Goal: Navigation & Orientation: Find specific page/section

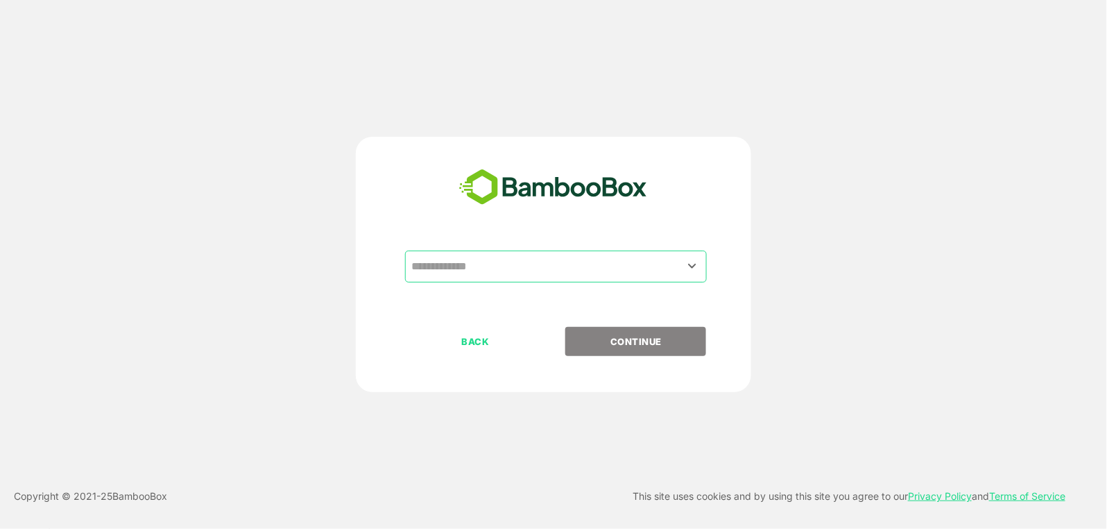
click at [615, 259] on input "text" at bounding box center [556, 266] width 296 height 26
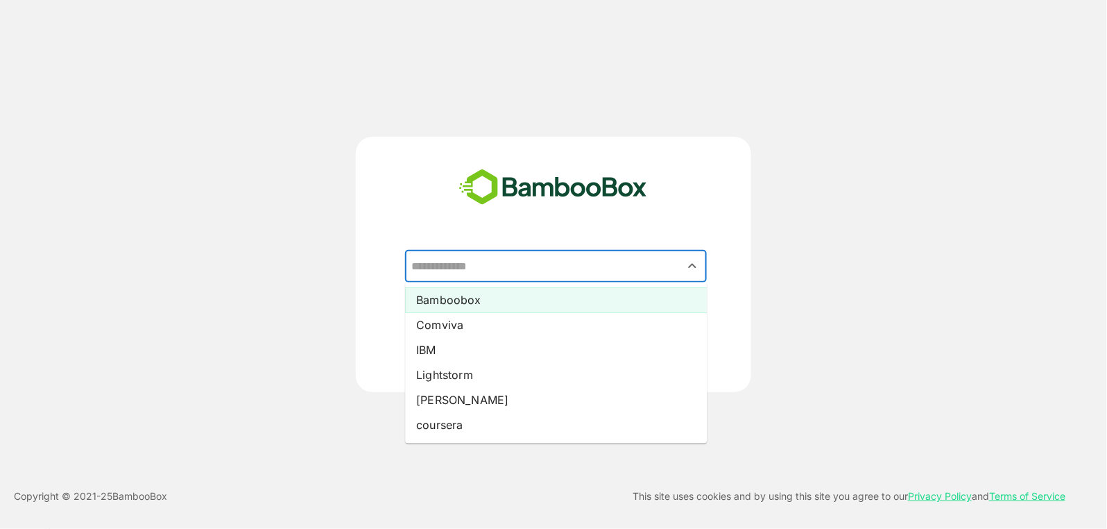
click at [630, 291] on li "Bamboobox" at bounding box center [556, 300] width 302 height 25
type input "*********"
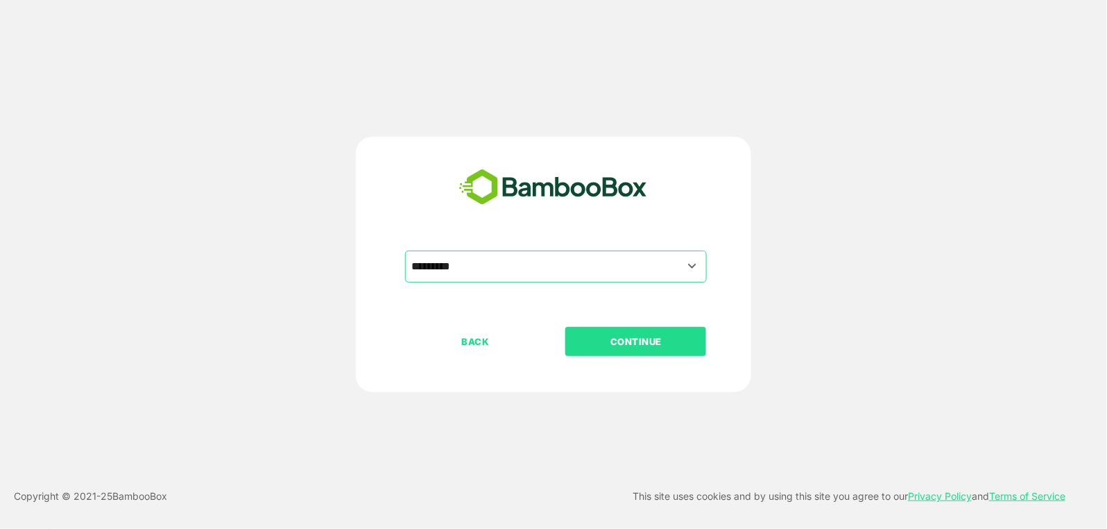
click at [685, 334] on p "CONTINUE" at bounding box center [636, 341] width 139 height 15
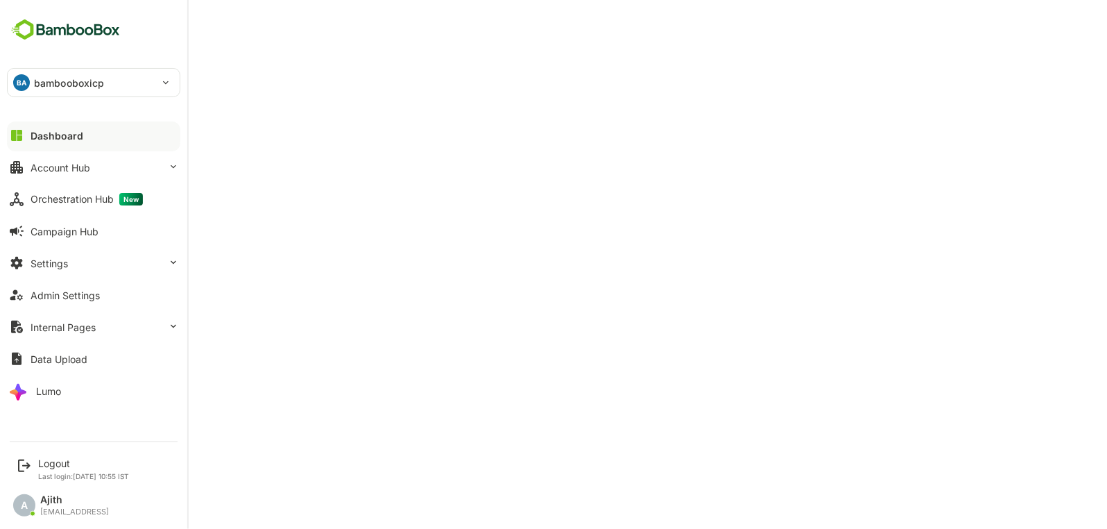
click at [26, 505] on div "A" at bounding box center [24, 505] width 22 height 22
click at [52, 502] on div "Ajith" at bounding box center [74, 500] width 69 height 12
click at [31, 469] on icon at bounding box center [24, 465] width 17 height 17
click at [76, 465] on div "Logout" at bounding box center [83, 463] width 91 height 12
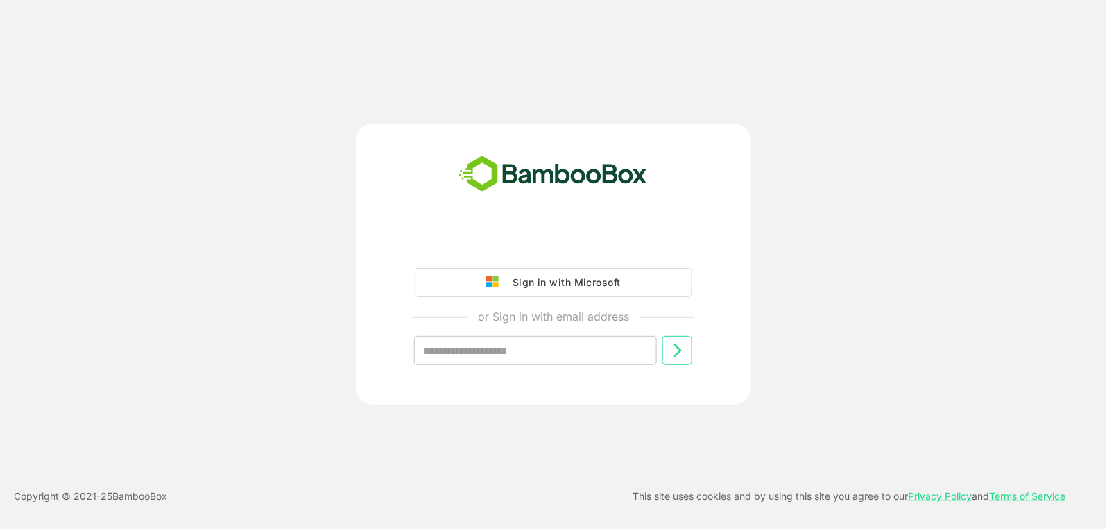
click at [506, 352] on input "text" at bounding box center [535, 350] width 243 height 29
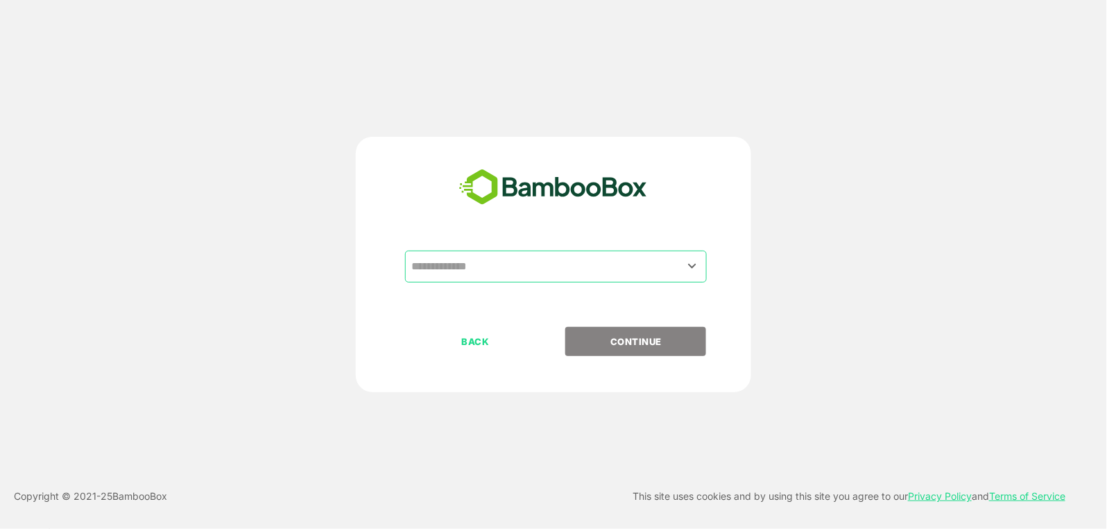
click at [635, 261] on input "text" at bounding box center [556, 266] width 296 height 26
click at [696, 259] on icon "Open" at bounding box center [692, 265] width 17 height 17
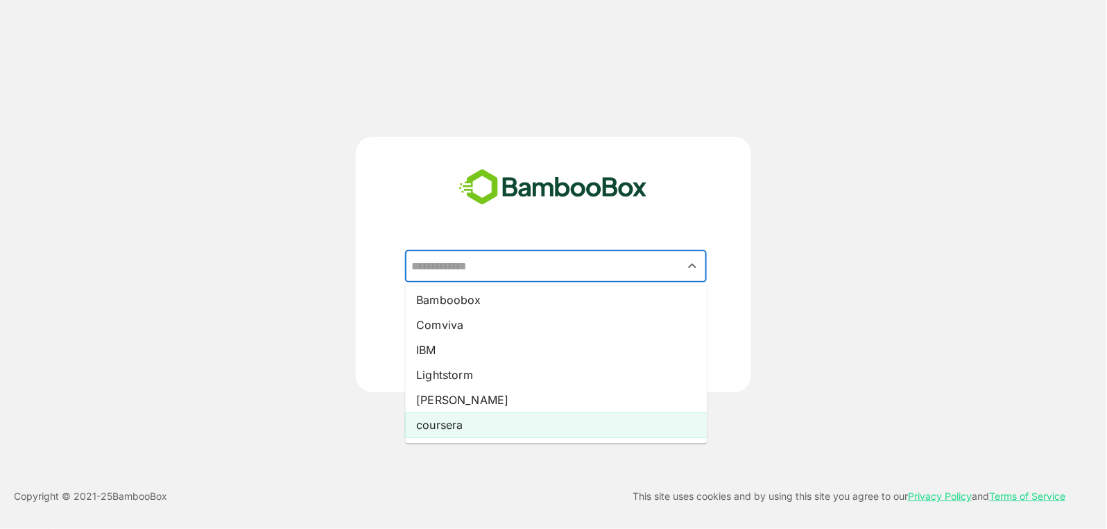
click at [610, 422] on li "coursera" at bounding box center [556, 425] width 302 height 25
type input "********"
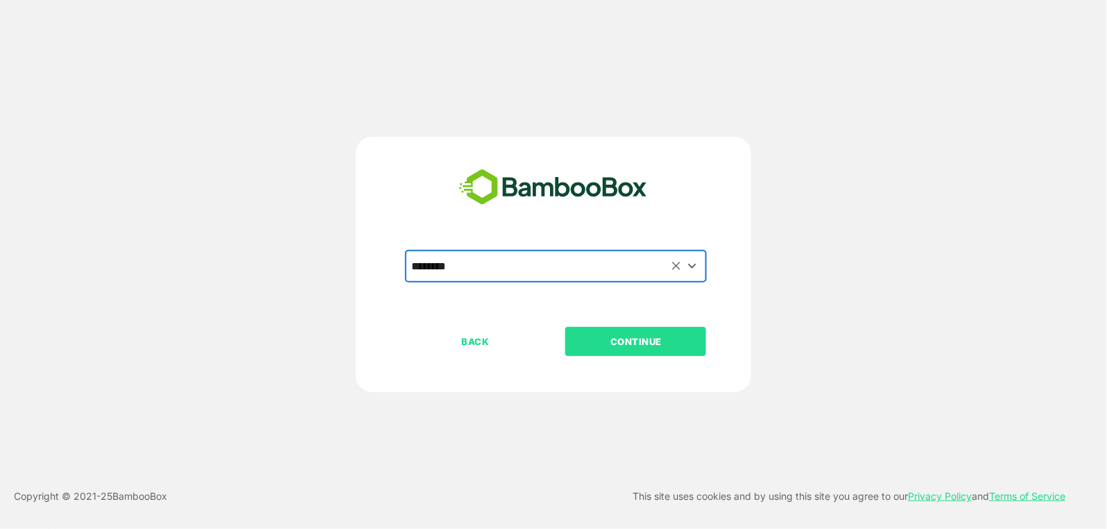
click at [659, 329] on button "CONTINUE" at bounding box center [635, 341] width 141 height 29
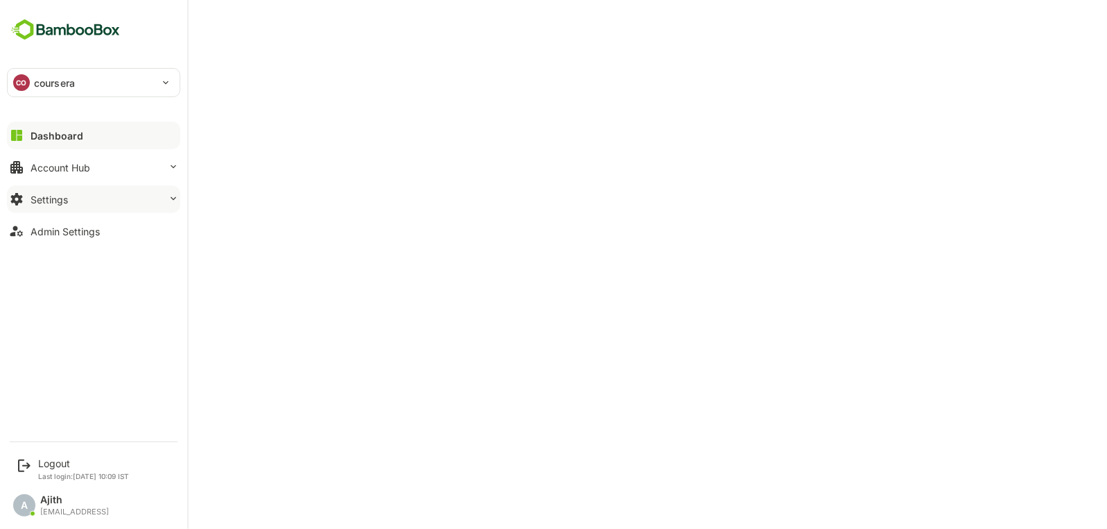
click at [38, 202] on div "Settings" at bounding box center [49, 200] width 37 height 12
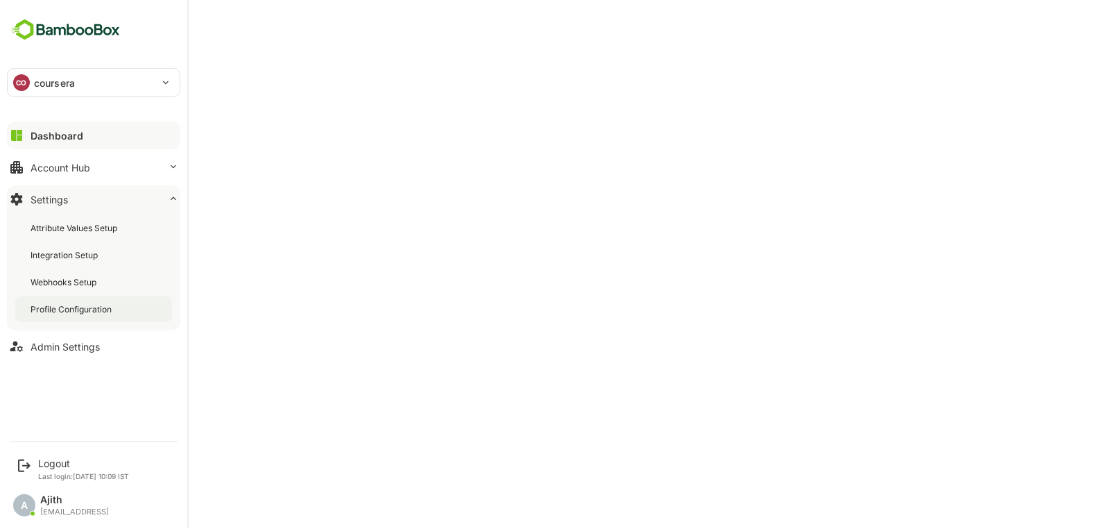
click at [142, 306] on div "Profile Configuration" at bounding box center [93, 309] width 157 height 26
click at [42, 134] on div "Dashboard" at bounding box center [56, 136] width 50 height 12
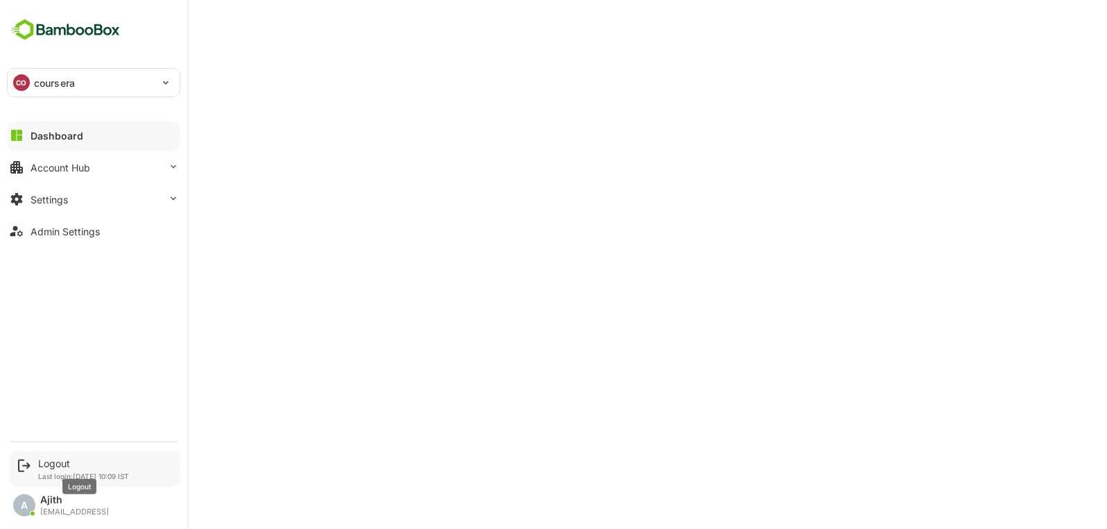
click at [44, 470] on div "Logout Last login: [DATE] 10:09 IST" at bounding box center [83, 468] width 91 height 23
click at [80, 463] on div "Logout" at bounding box center [83, 463] width 91 height 12
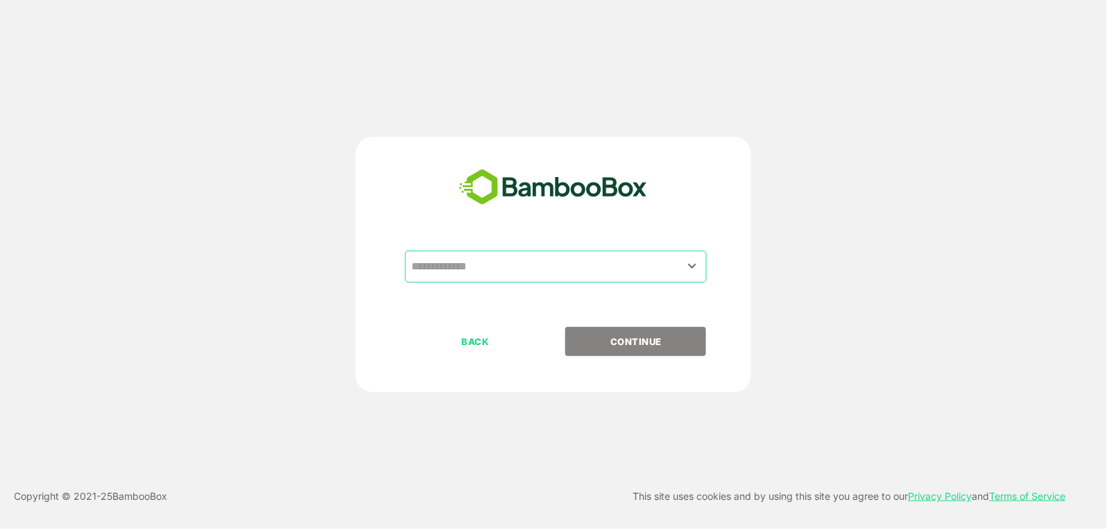
click at [510, 271] on input "text" at bounding box center [556, 266] width 296 height 26
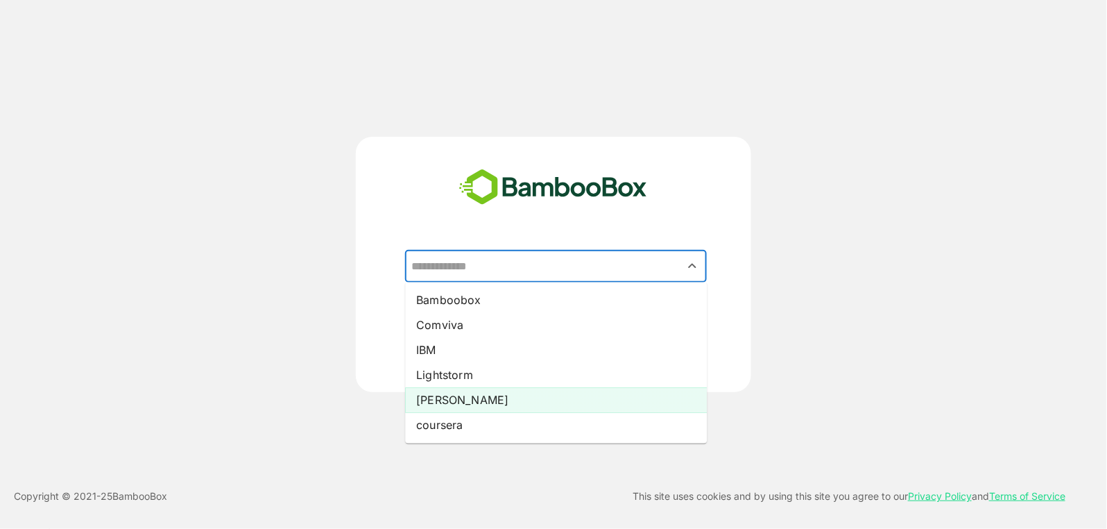
click at [456, 402] on li "[PERSON_NAME]" at bounding box center [556, 400] width 302 height 25
type input "*****"
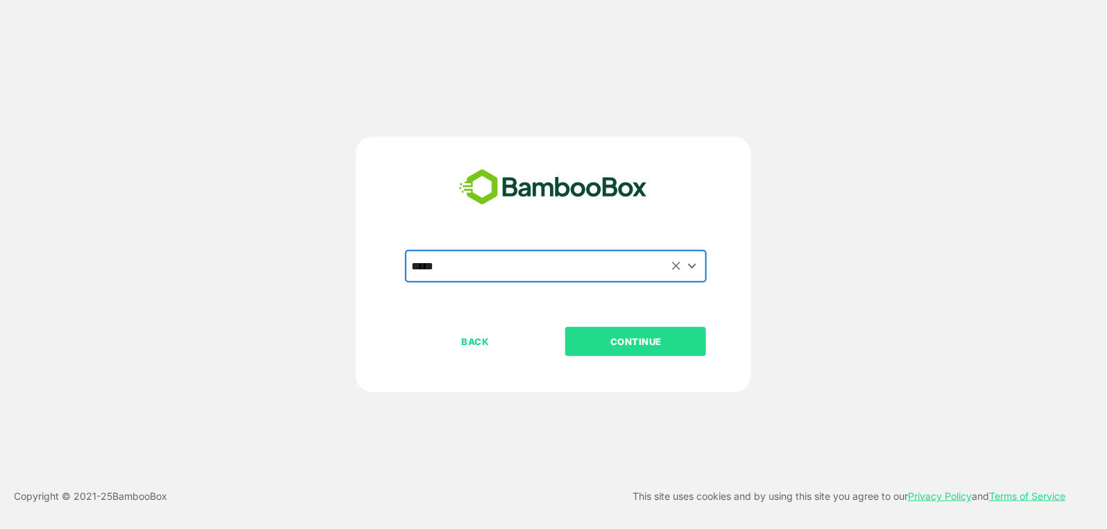
click at [650, 347] on p "CONTINUE" at bounding box center [636, 341] width 139 height 15
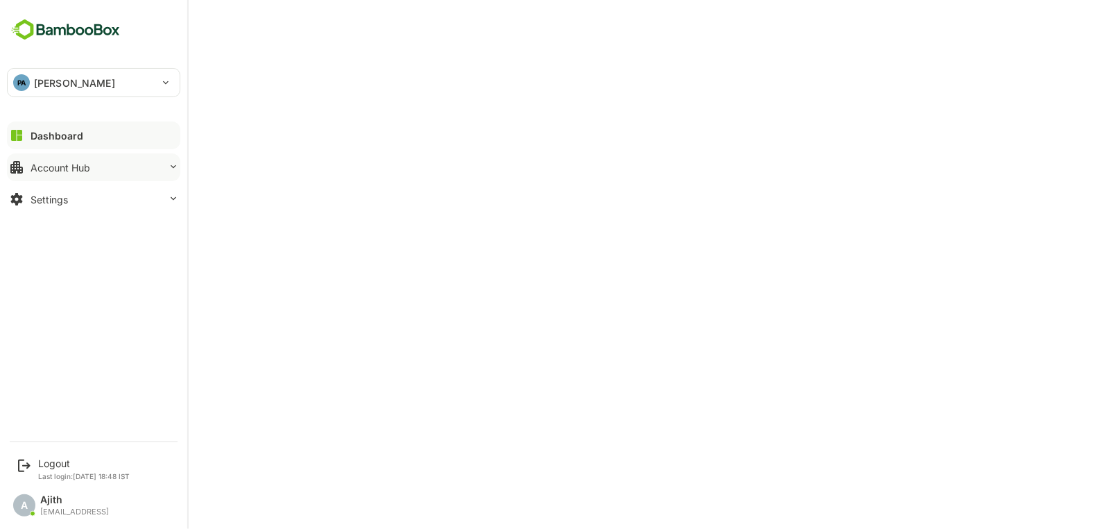
click at [66, 172] on button "Account Hub" at bounding box center [93, 167] width 173 height 28
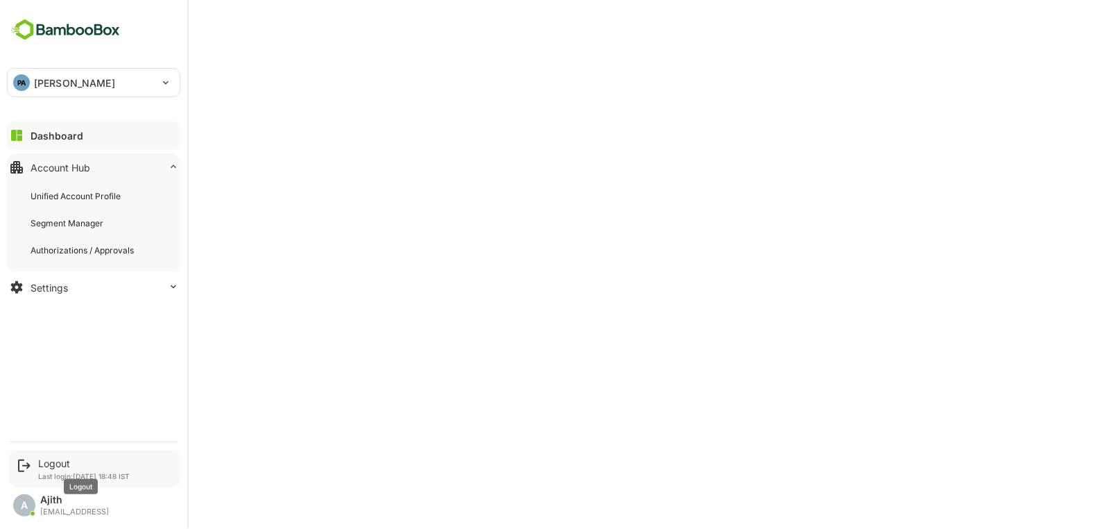
click at [87, 468] on div "Logout" at bounding box center [84, 463] width 92 height 12
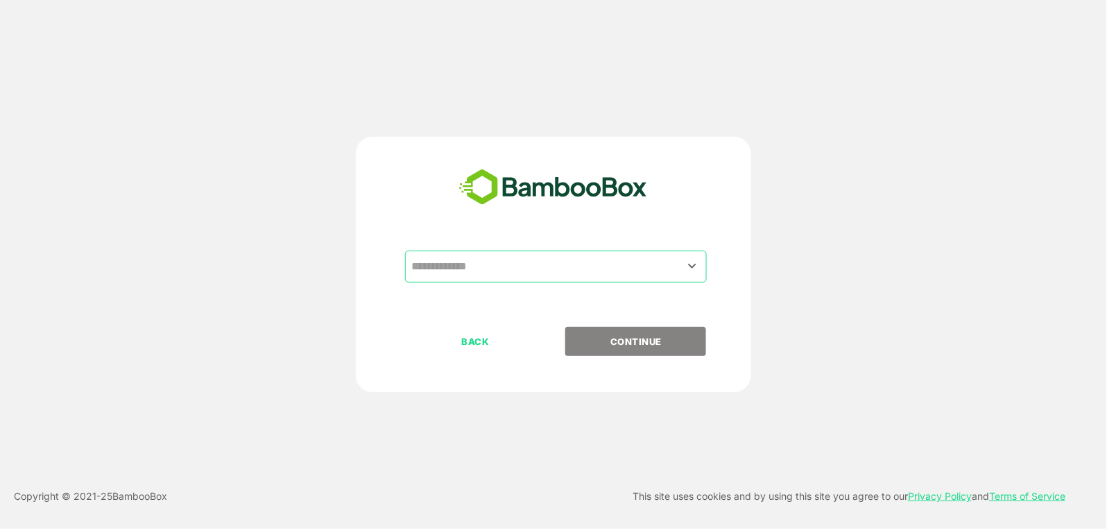
click at [503, 270] on input "text" at bounding box center [556, 266] width 296 height 26
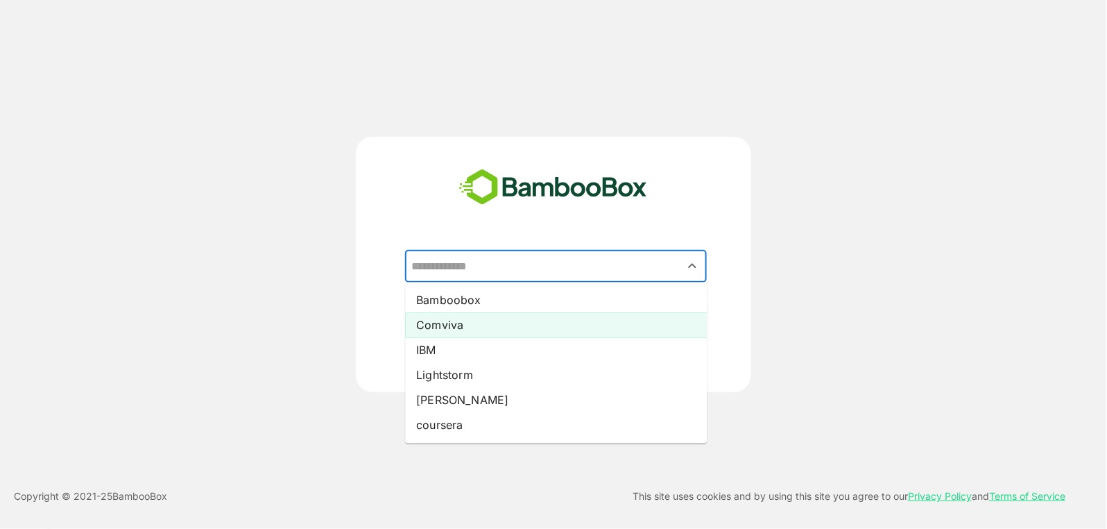
click at [490, 322] on li "Comviva" at bounding box center [556, 325] width 302 height 25
type input "*******"
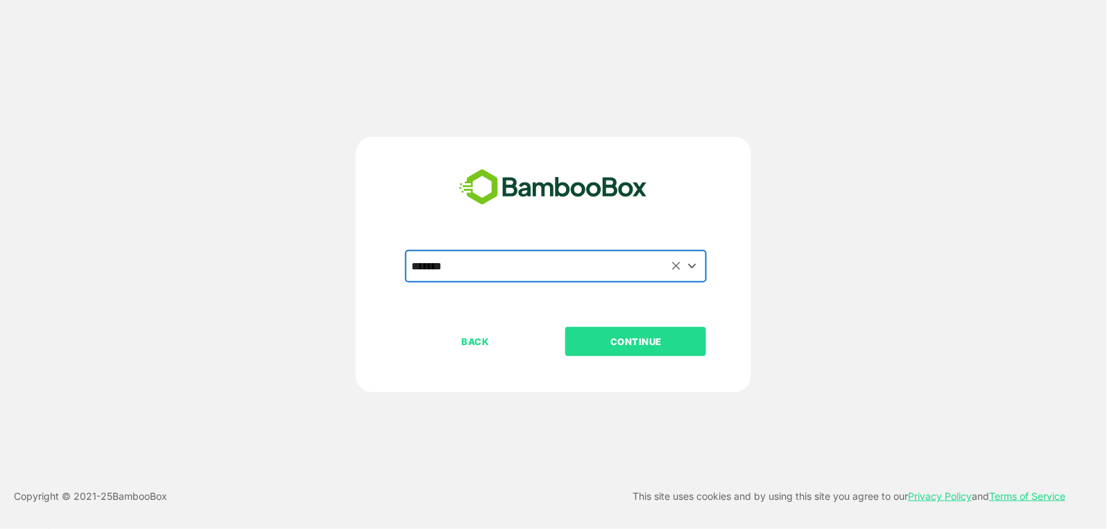
click at [637, 367] on div "BACK CONTINUE" at bounding box center [565, 386] width 321 height 118
click at [645, 338] on p "CONTINUE" at bounding box center [636, 341] width 139 height 15
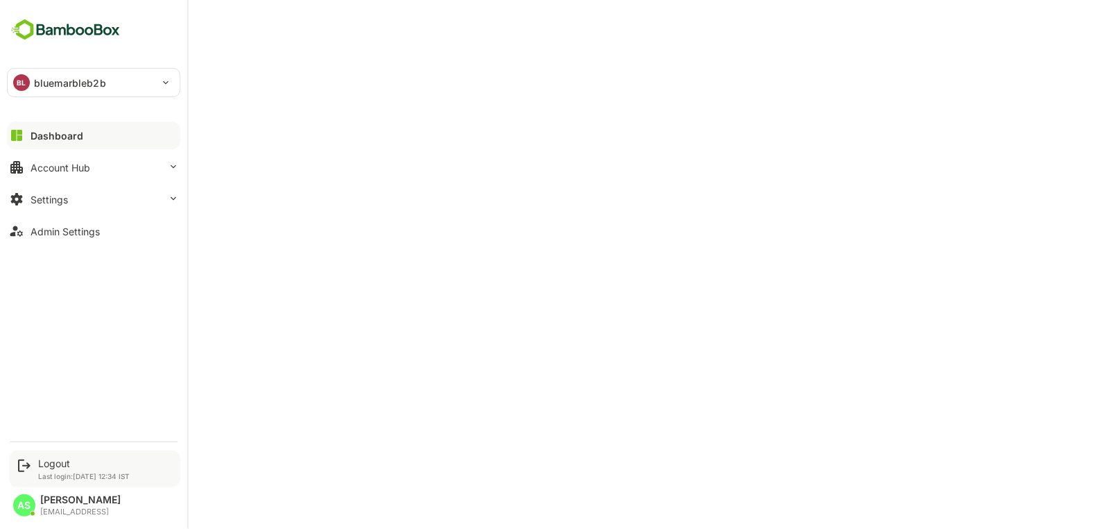
click at [62, 467] on div "Logout" at bounding box center [84, 463] width 92 height 12
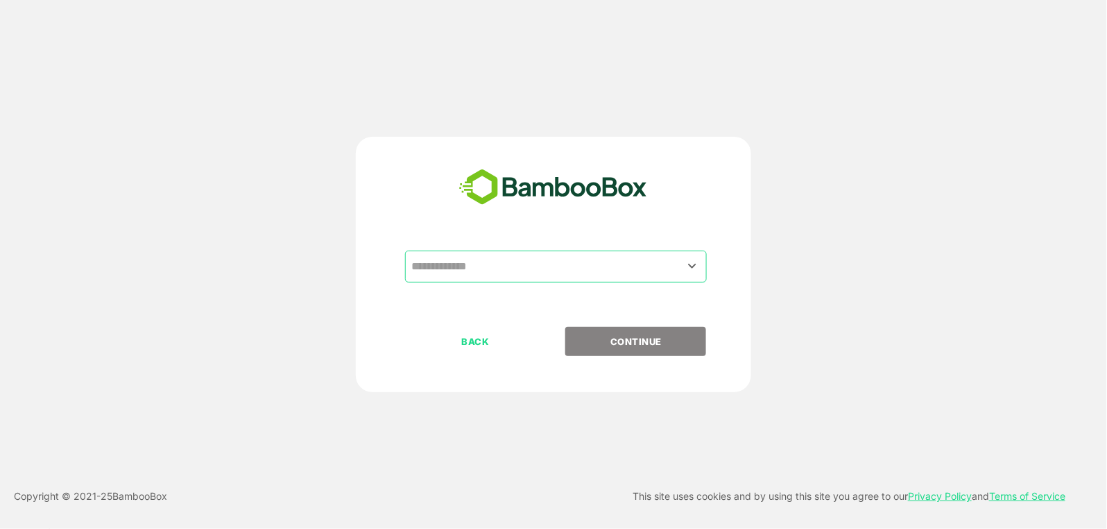
click at [443, 259] on input "text" at bounding box center [556, 266] width 296 height 26
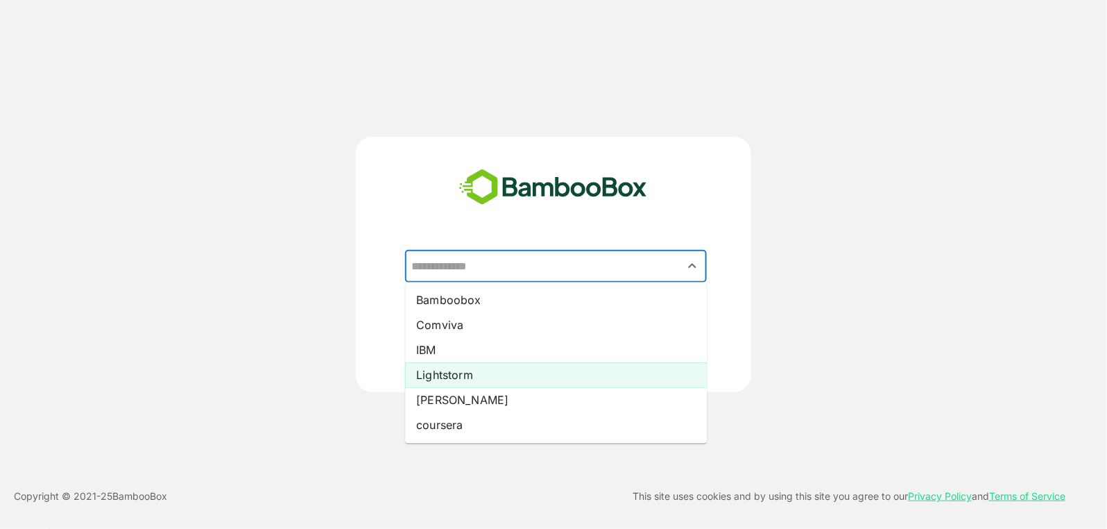
click at [472, 371] on li "Lightstorm" at bounding box center [556, 375] width 302 height 25
type input "**********"
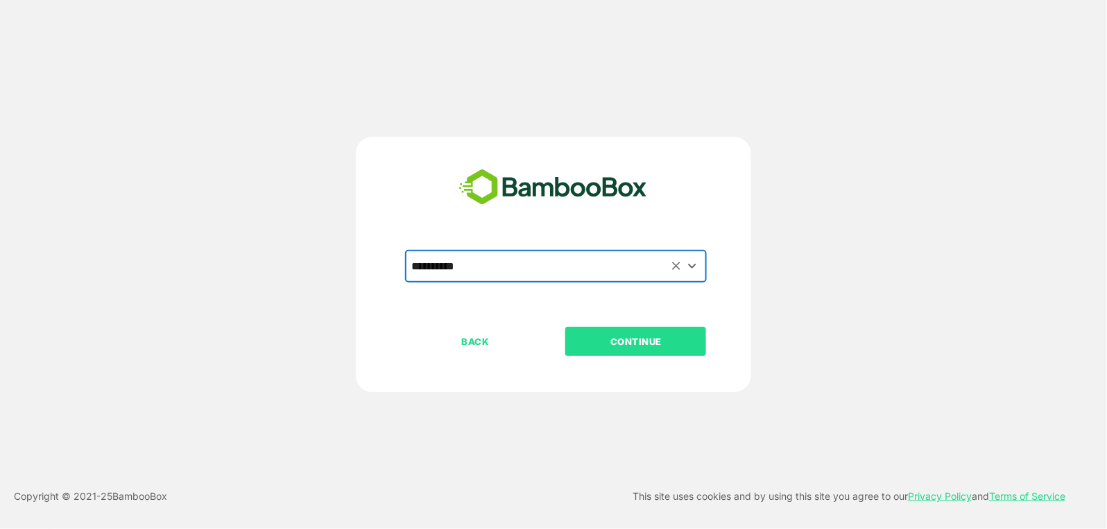
click at [621, 330] on button "CONTINUE" at bounding box center [635, 341] width 141 height 29
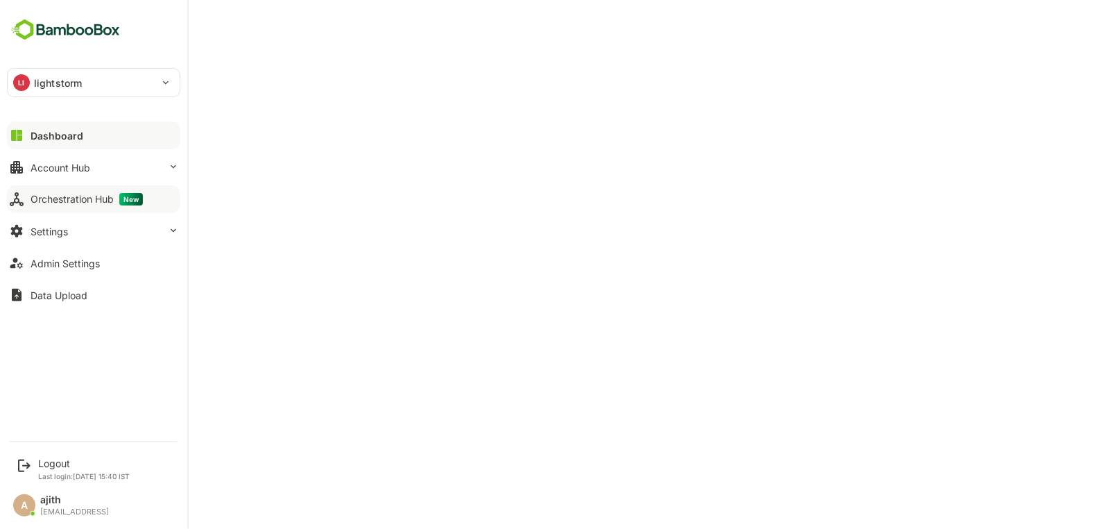
click at [62, 189] on button "Orchestration Hub New" at bounding box center [93, 199] width 173 height 28
click at [94, 162] on button "Account Hub" at bounding box center [93, 167] width 173 height 28
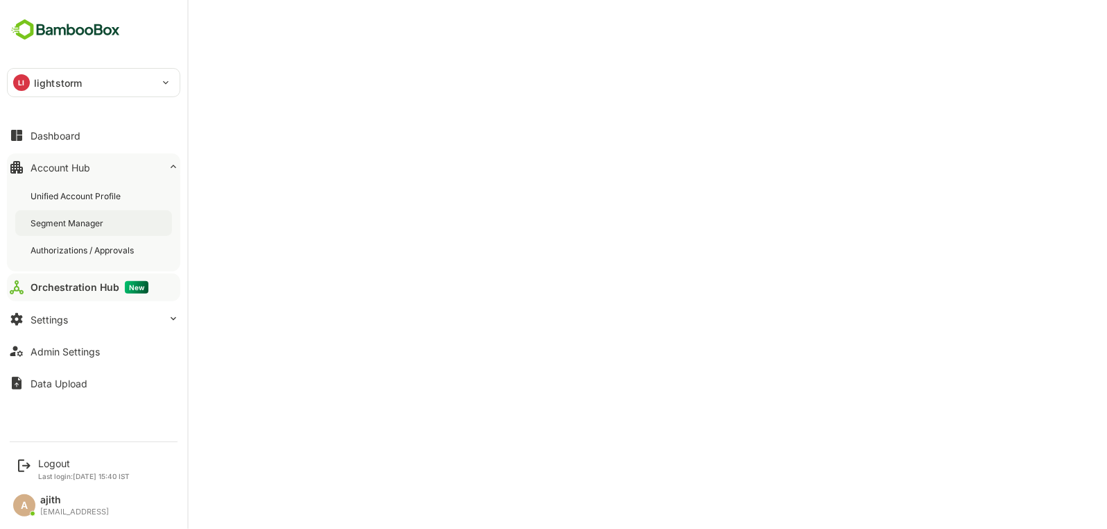
click at [96, 229] on div "Segment Manager" at bounding box center [93, 223] width 157 height 26
click at [42, 149] on div "Dashboard Account Hub Unified Account Profile Segment Manager Authorizations / …" at bounding box center [93, 259] width 187 height 280
click at [62, 140] on button "Dashboard" at bounding box center [93, 135] width 173 height 28
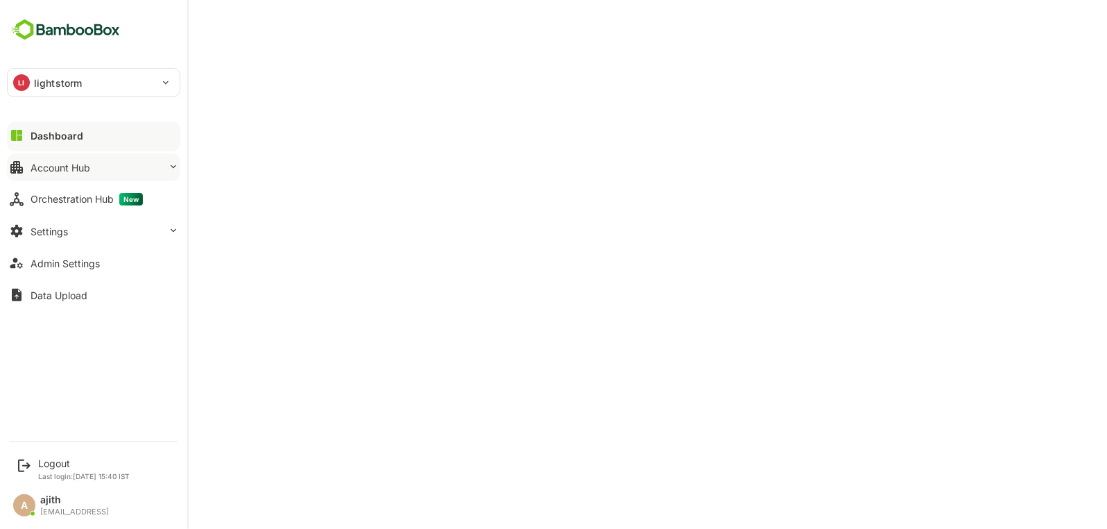
click at [119, 169] on button "Account Hub" at bounding box center [93, 167] width 173 height 28
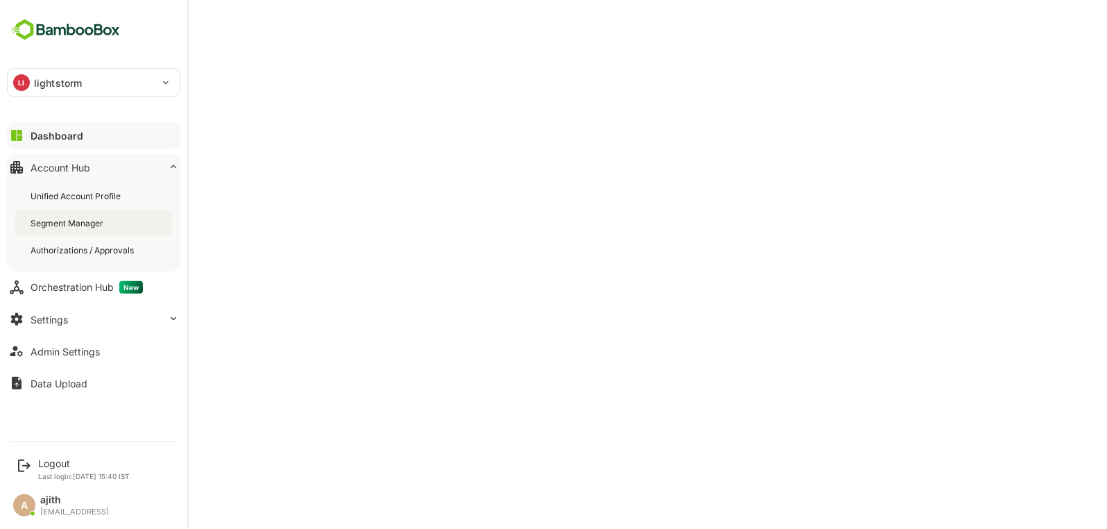
click at [72, 232] on div "Segment Manager" at bounding box center [93, 223] width 157 height 26
click at [93, 293] on button "Orchestration Hub New" at bounding box center [93, 287] width 173 height 28
